Goal: Check status: Check status

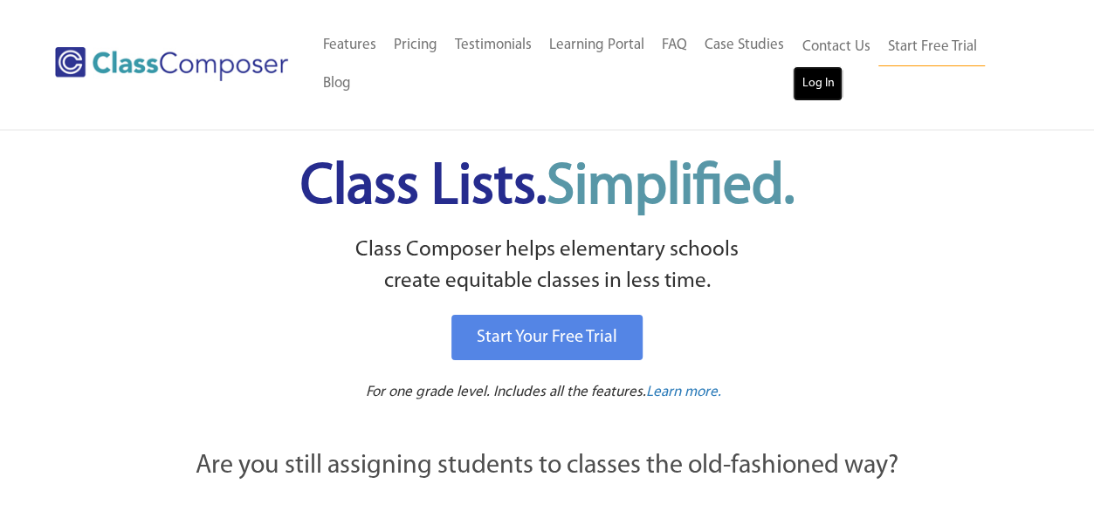
click at [797, 89] on link "Log In" at bounding box center [817, 83] width 50 height 35
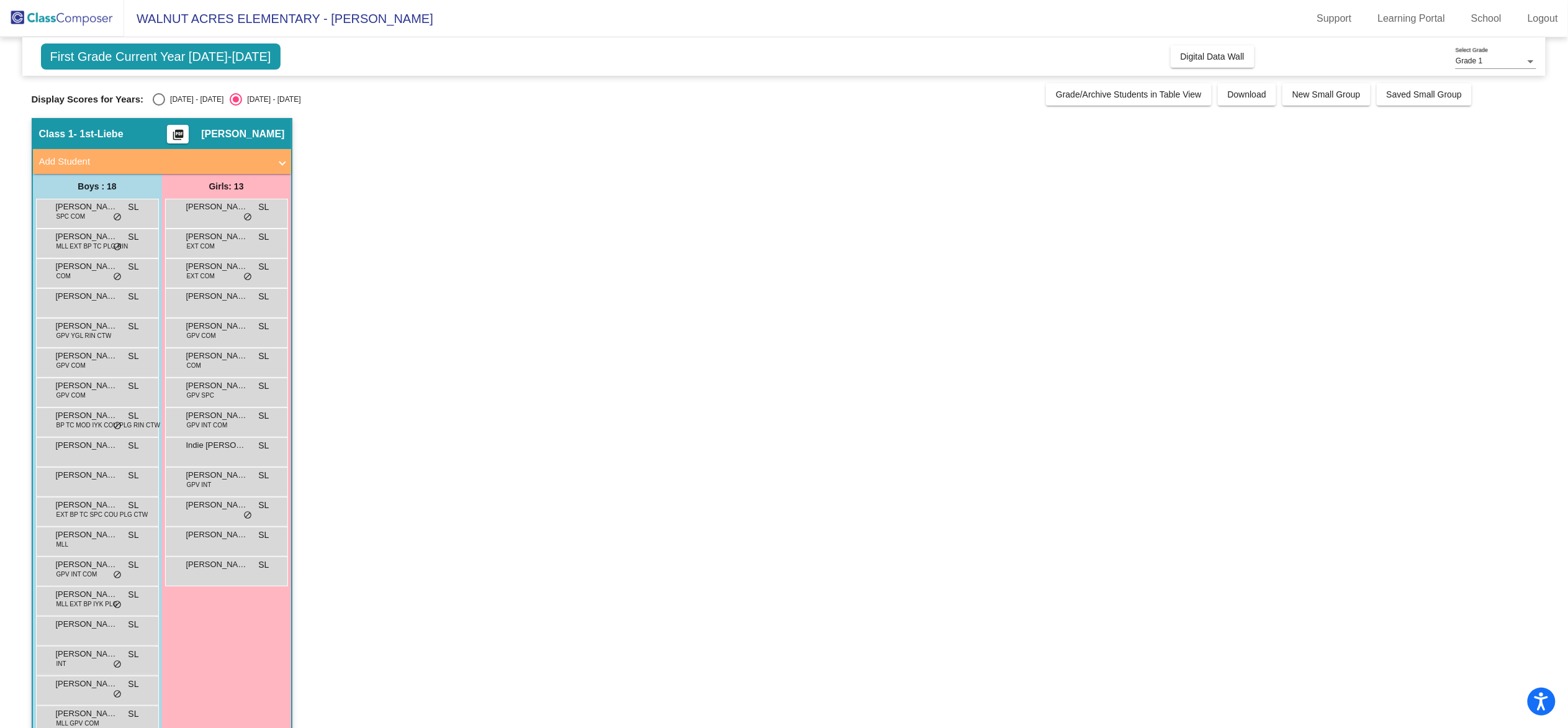
click at [155, 92] on div "Display Scores for Years: 2024 - 2025 2025 - 2026 Grade/Archive Students in Tab…" at bounding box center [785, 94] width 1505 height 22
click at [157, 92] on div "Display Scores for Years: 2024 - 2025 2025 - 2026 Grade/Archive Students in Tab…" at bounding box center [785, 94] width 1505 height 22
click at [159, 98] on div "Select an option" at bounding box center [159, 99] width 12 height 12
click at [159, 105] on input "2024 - 2025" at bounding box center [159, 105] width 1 height 1
radio input "true"
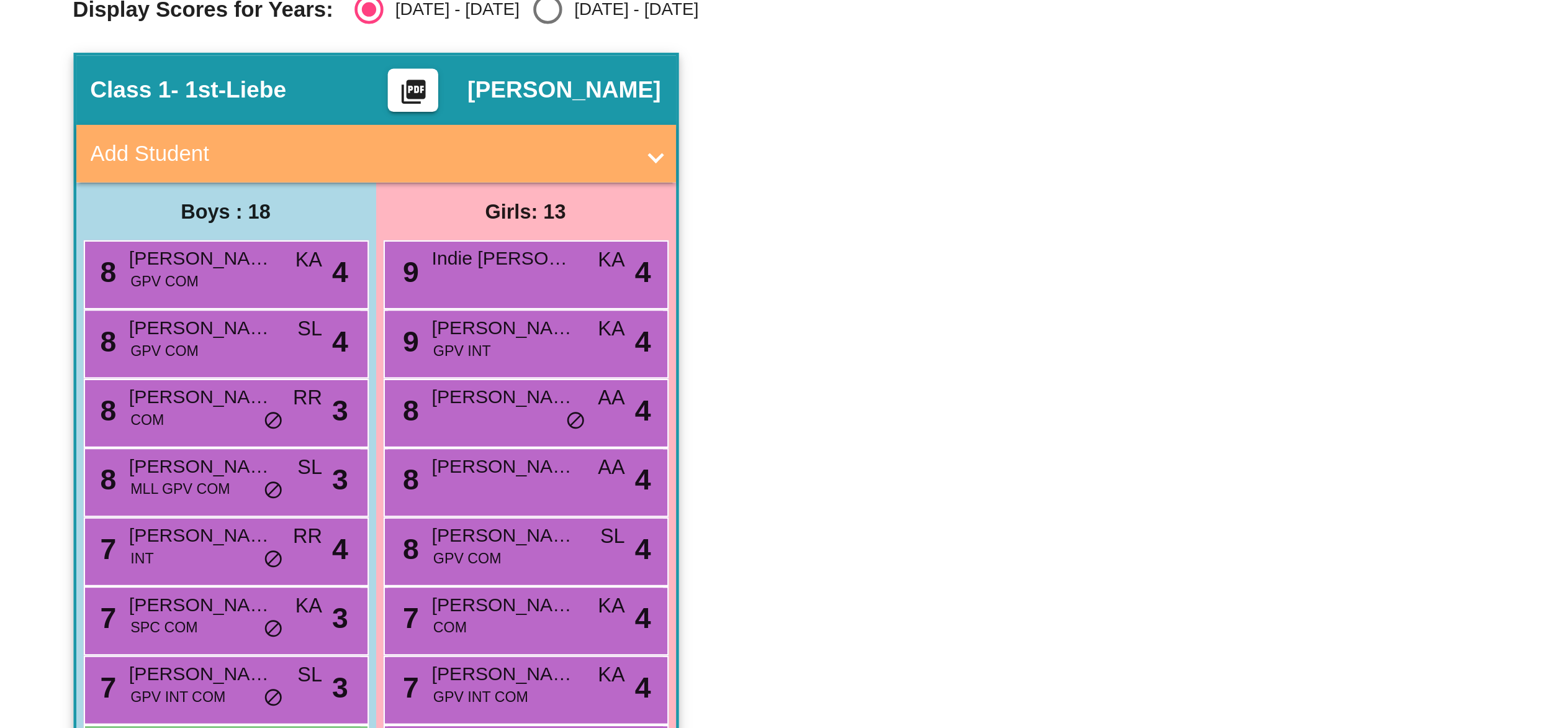
scroll to position [1, 0]
